Goal: Download file/media

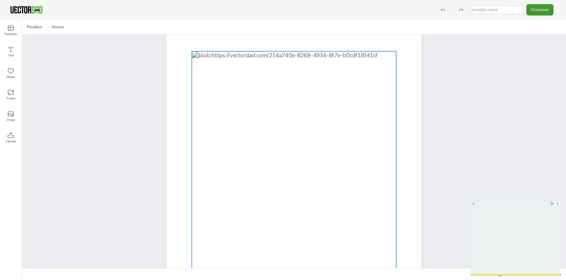
scroll to position [114, 0]
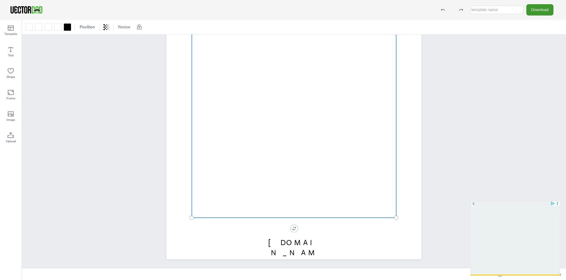
click at [312, 201] on div at bounding box center [294, 99] width 204 height 236
click at [311, 195] on div at bounding box center [294, 99] width 204 height 236
click at [315, 189] on div at bounding box center [294, 99] width 204 height 236
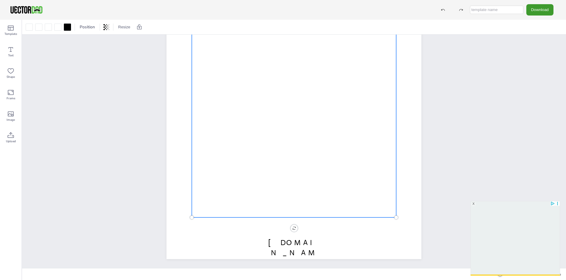
click at [315, 189] on div at bounding box center [294, 99] width 204 height 236
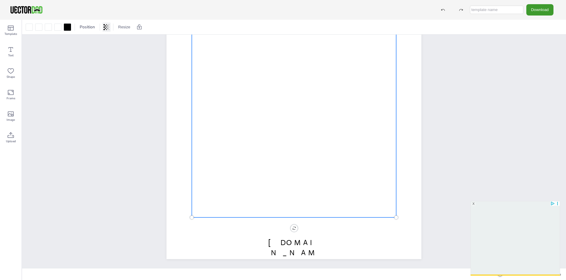
click at [108, 26] on icon at bounding box center [107, 27] width 1 height 4
type input "100"
drag, startPoint x: 104, startPoint y: 51, endPoint x: 134, endPoint y: 53, distance: 29.9
click at [134, 53] on body "Download Template Text Shape Frame Image Upload Position Resize [DOMAIN_NAME] […" at bounding box center [283, 252] width 566 height 505
click at [33, 25] on div at bounding box center [29, 27] width 10 height 10
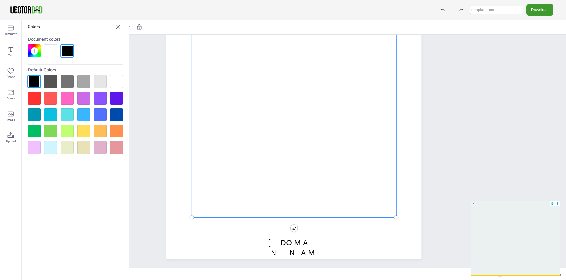
click at [84, 131] on div at bounding box center [83, 131] width 13 height 13
click at [84, 129] on div at bounding box center [83, 131] width 13 height 13
click at [34, 81] on div at bounding box center [34, 81] width 13 height 13
click at [119, 76] on div at bounding box center [116, 81] width 13 height 13
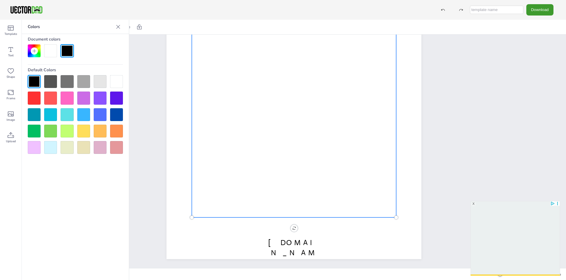
click at [290, 167] on div at bounding box center [294, 99] width 204 height 236
click at [292, 170] on div at bounding box center [294, 99] width 204 height 236
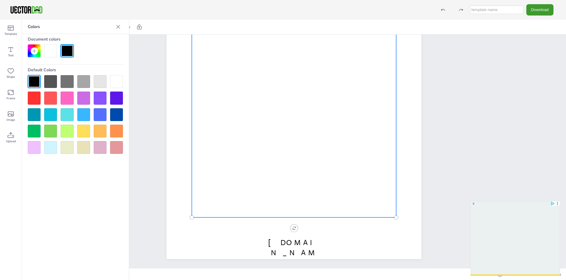
click at [292, 170] on div at bounding box center [294, 99] width 204 height 236
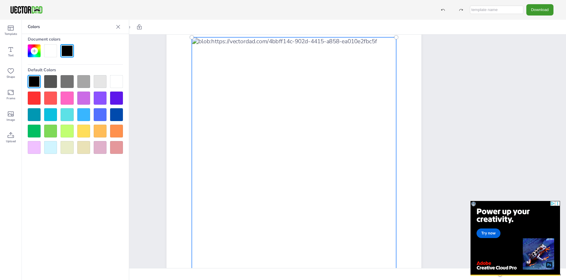
scroll to position [0, 0]
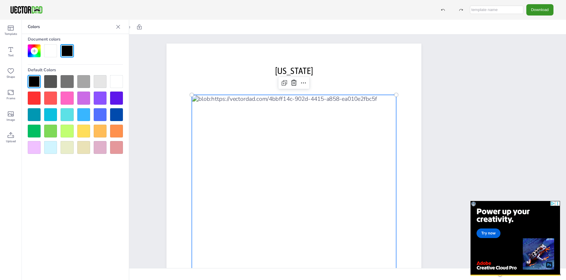
click at [548, 13] on button "Download" at bounding box center [540, 9] width 27 height 11
click at [544, 72] on li "PDF" at bounding box center [537, 73] width 49 height 12
